Goal: Entertainment & Leisure: Consume media (video, audio)

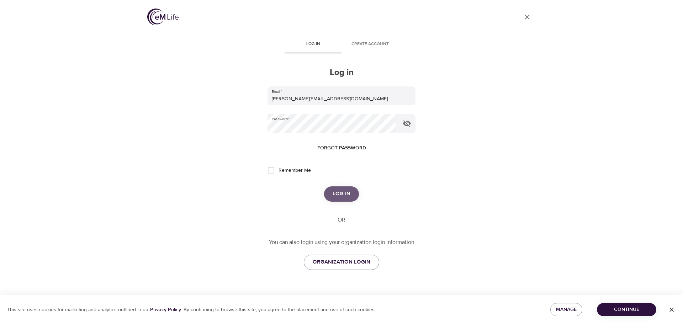
click at [340, 188] on button "Log in" at bounding box center [341, 194] width 35 height 15
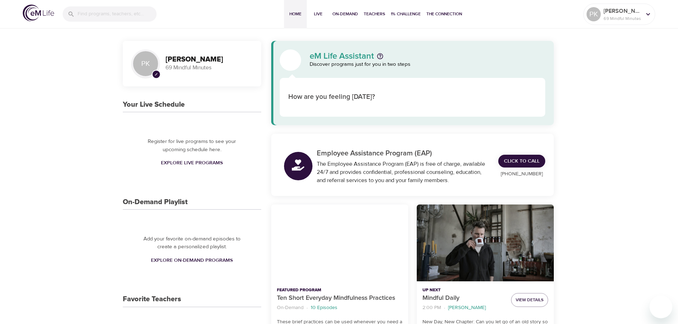
scroll to position [71, 0]
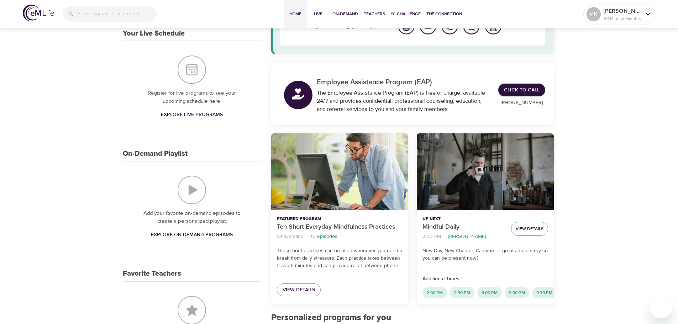
click at [337, 183] on div "Ten Short Everyday Mindfulness Practices" at bounding box center [339, 171] width 137 height 77
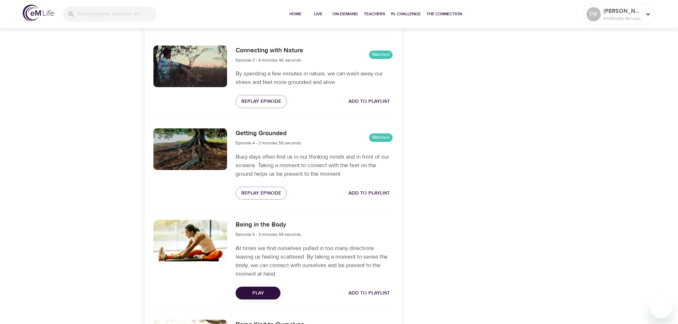
scroll to position [498, 0]
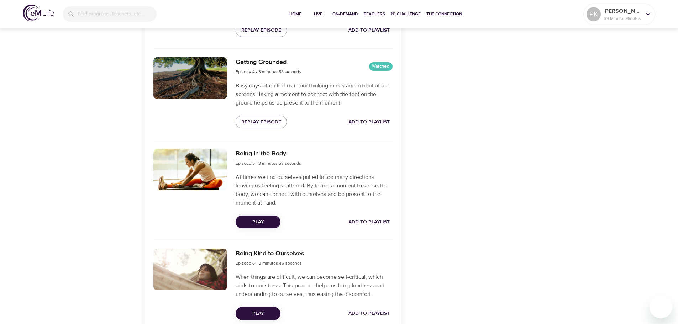
click at [257, 219] on span "Play" at bounding box center [257, 222] width 33 height 9
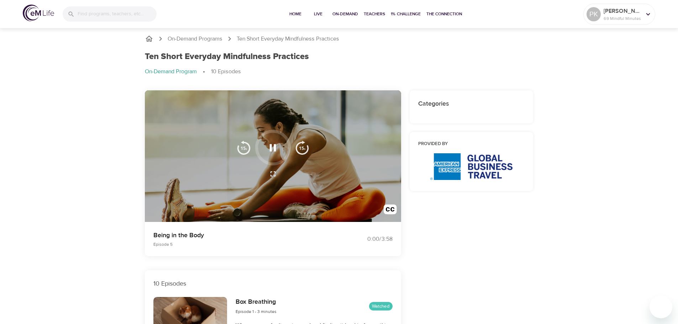
scroll to position [0, 0]
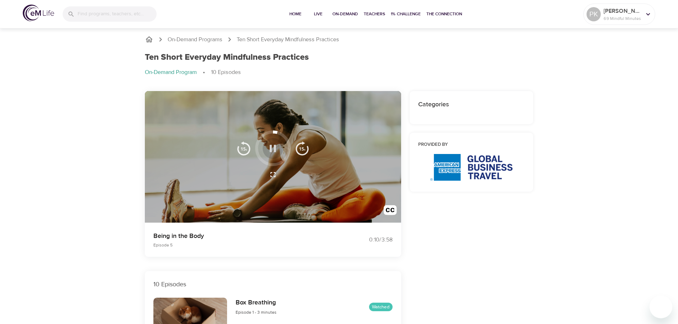
click at [272, 150] on icon "button" at bounding box center [273, 148] width 12 height 12
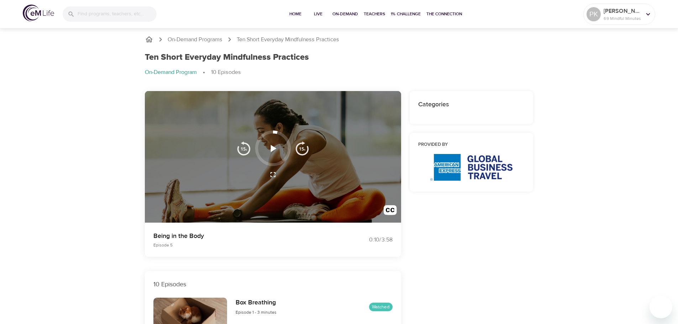
click at [270, 146] on icon "button" at bounding box center [273, 148] width 12 height 12
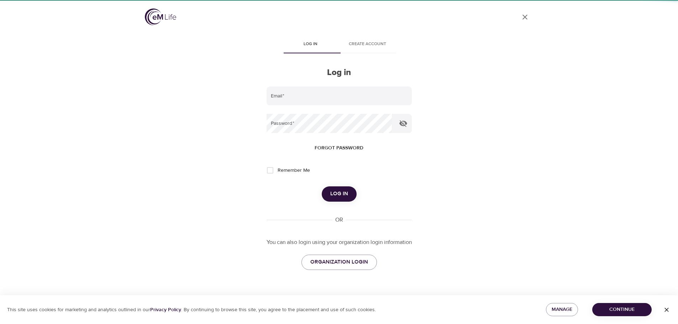
type input "[PERSON_NAME][EMAIL_ADDRESS][DOMAIN_NAME]"
